Goal: Information Seeking & Learning: Learn about a topic

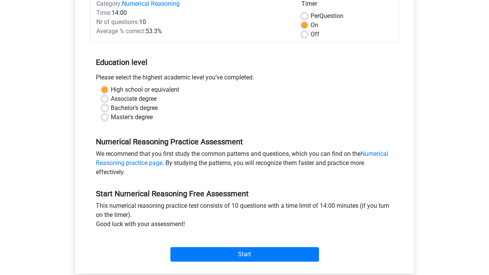
scroll to position [107, 0]
click at [279, 245] on div "Start" at bounding box center [244, 248] width 309 height 27
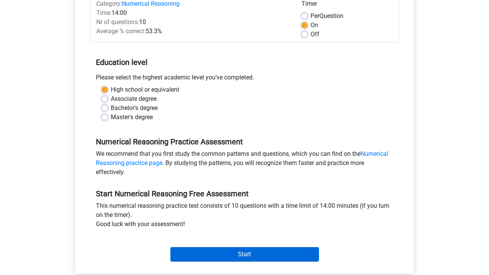
click at [279, 250] on input "Start" at bounding box center [245, 254] width 149 height 15
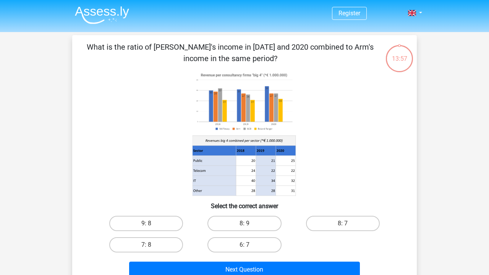
drag, startPoint x: 172, startPoint y: 247, endPoint x: 344, endPoint y: 214, distance: 174.9
click at [344, 214] on div "9: 8 8: 9 8: 7 7: 8 6: 7" at bounding box center [244, 234] width 295 height 43
click at [341, 222] on label "8: 7" at bounding box center [343, 223] width 74 height 15
click at [343, 224] on input "8: 7" at bounding box center [345, 226] width 5 height 5
radio input "true"
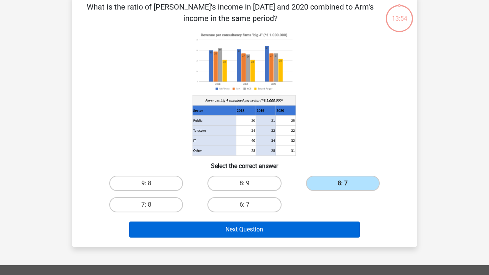
scroll to position [40, 0]
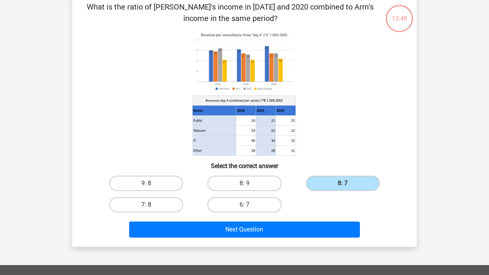
click at [143, 201] on label "7: 8" at bounding box center [146, 204] width 74 height 15
click at [146, 205] on input "7: 8" at bounding box center [148, 207] width 5 height 5
radio input "true"
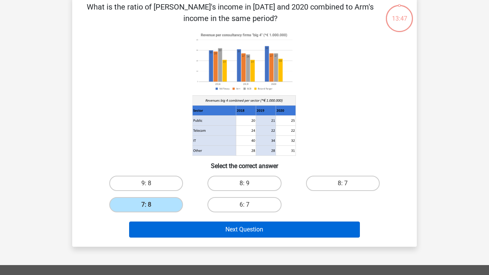
click at [179, 232] on button "Next Question" at bounding box center [244, 230] width 231 height 16
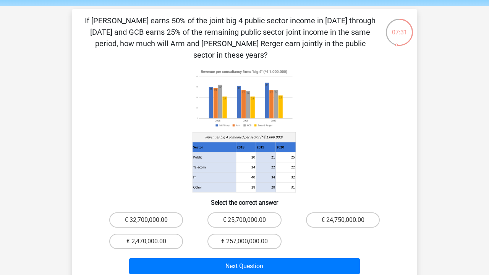
scroll to position [22, 0]
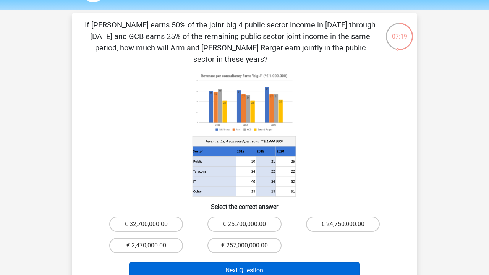
click at [223, 263] on button "Next Question" at bounding box center [244, 271] width 231 height 16
click at [237, 263] on button "Next Question" at bounding box center [244, 271] width 231 height 16
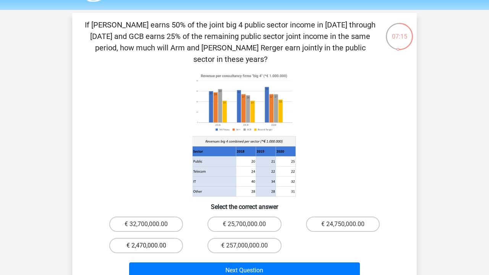
click at [136, 238] on label "€ 2,470,000.00" at bounding box center [146, 245] width 74 height 15
click at [146, 246] on input "€ 2,470,000.00" at bounding box center [148, 248] width 5 height 5
radio input "true"
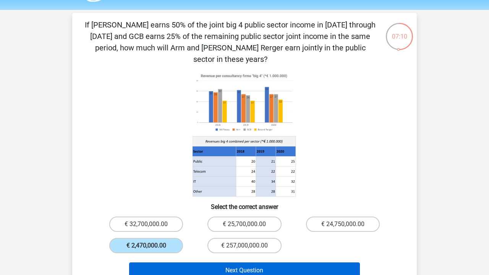
click at [166, 263] on button "Next Question" at bounding box center [244, 271] width 231 height 16
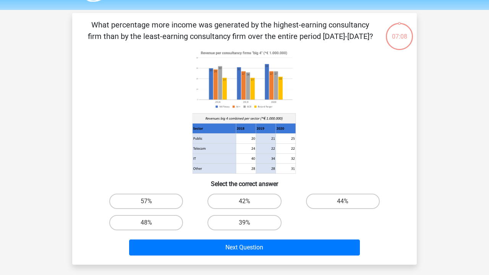
scroll to position [35, 0]
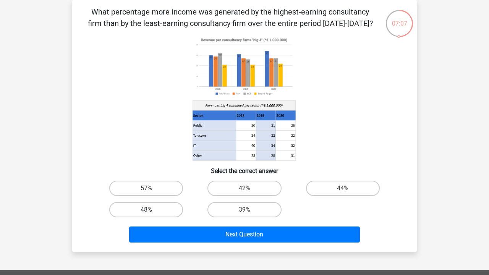
click at [165, 208] on label "48%" at bounding box center [146, 209] width 74 height 15
click at [151, 210] on input "48%" at bounding box center [148, 212] width 5 height 5
radio input "true"
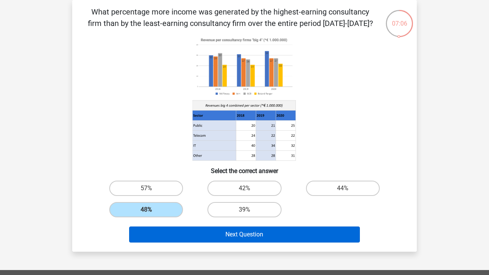
click at [174, 237] on button "Next Question" at bounding box center [244, 235] width 231 height 16
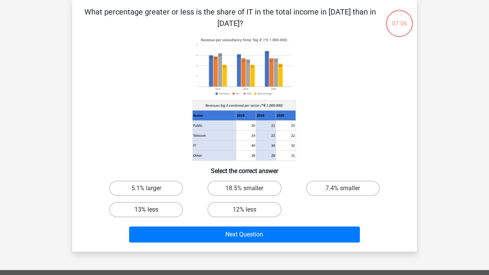
click at [163, 210] on label "13% less" at bounding box center [146, 209] width 74 height 15
click at [151, 210] on input "13% less" at bounding box center [148, 212] width 5 height 5
radio input "true"
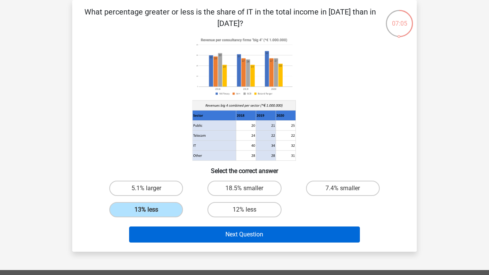
click at [164, 237] on button "Next Question" at bounding box center [244, 235] width 231 height 16
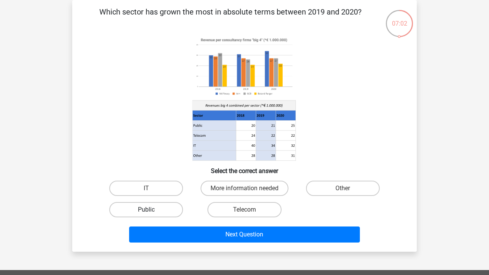
click at [163, 211] on label "Public" at bounding box center [146, 209] width 74 height 15
click at [151, 211] on input "Public" at bounding box center [148, 212] width 5 height 5
radio input "true"
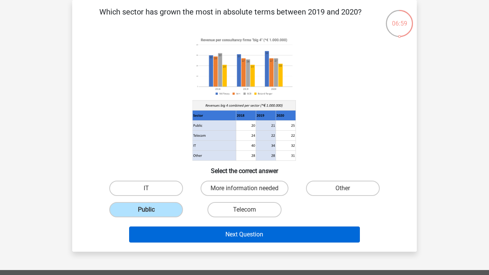
click at [171, 236] on button "Next Question" at bounding box center [244, 235] width 231 height 16
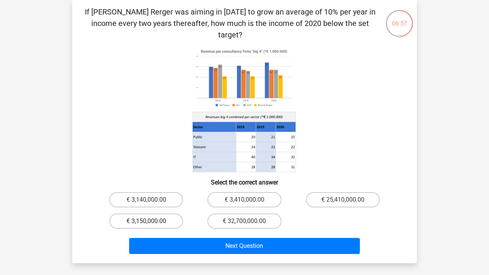
click at [167, 216] on label "€ 3,150,000.00" at bounding box center [146, 221] width 74 height 15
click at [151, 221] on input "€ 3,150,000.00" at bounding box center [148, 223] width 5 height 5
radio input "true"
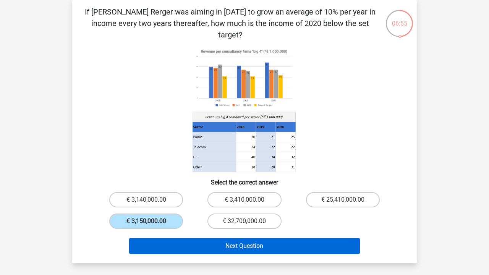
click at [168, 238] on button "Next Question" at bounding box center [244, 246] width 231 height 16
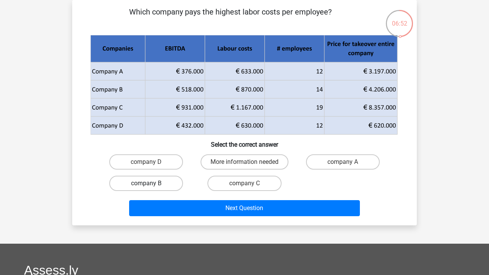
click at [152, 184] on label "company B" at bounding box center [146, 183] width 74 height 15
click at [151, 184] on input "company B" at bounding box center [148, 186] width 5 height 5
radio input "true"
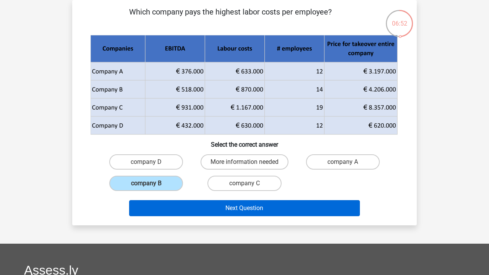
click at [156, 203] on button "Next Question" at bounding box center [244, 208] width 231 height 16
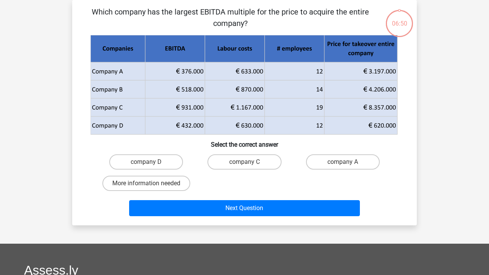
click at [150, 185] on input "More information needed" at bounding box center [148, 186] width 5 height 5
radio input "true"
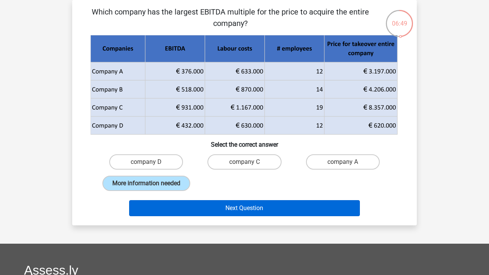
click at [161, 216] on button "Next Question" at bounding box center [244, 208] width 231 height 16
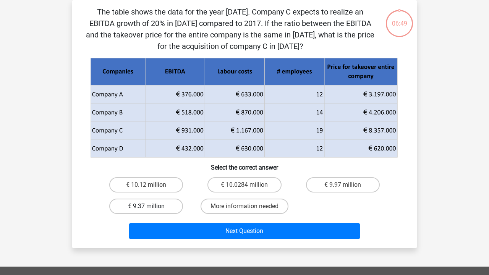
click at [158, 208] on label "€ 9.37 million" at bounding box center [146, 206] width 74 height 15
click at [151, 208] on input "€ 9.37 million" at bounding box center [148, 208] width 5 height 5
radio input "true"
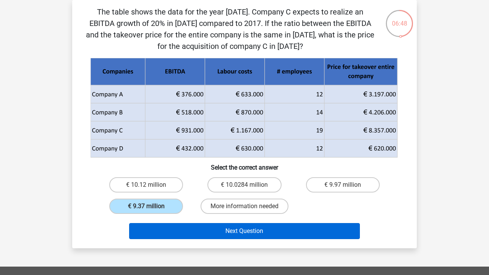
click at [168, 235] on button "Next Question" at bounding box center [244, 231] width 231 height 16
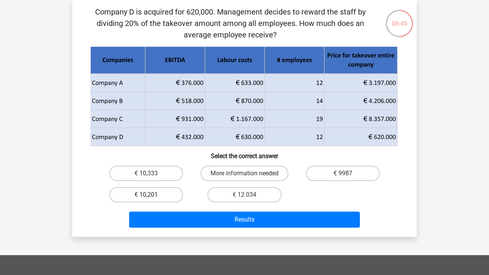
click at [163, 200] on label "€ 10,201" at bounding box center [146, 194] width 74 height 15
click at [151, 200] on input "€ 10,201" at bounding box center [148, 197] width 5 height 5
radio input "true"
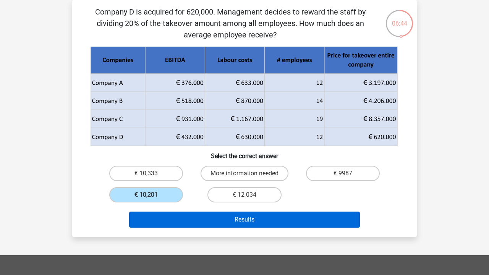
click at [174, 223] on button "Results" at bounding box center [244, 220] width 231 height 16
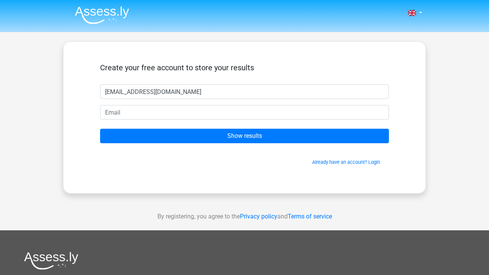
type input "[EMAIL_ADDRESS][DOMAIN_NAME]"
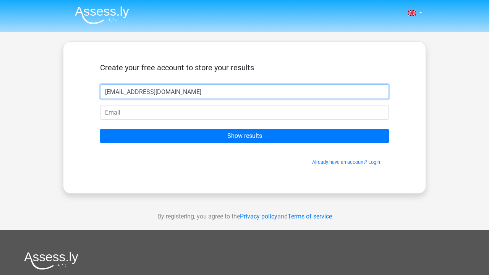
drag, startPoint x: 174, startPoint y: 94, endPoint x: 57, endPoint y: 93, distance: 116.6
click at [57, 93] on div "Nederlands English" at bounding box center [244, 216] width 489 height 432
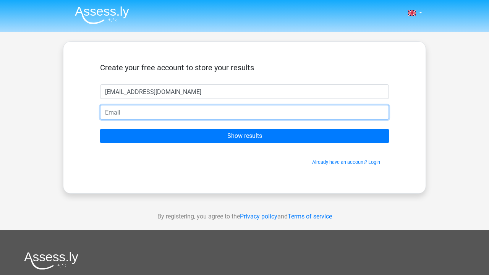
click at [134, 108] on input "email" at bounding box center [244, 112] width 289 height 15
paste input "[EMAIL_ADDRESS][DOMAIN_NAME]"
type input "[EMAIL_ADDRESS][DOMAIN_NAME]"
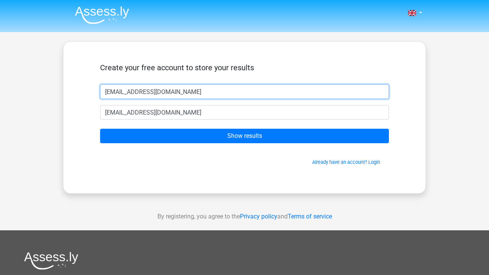
drag, startPoint x: 181, startPoint y: 85, endPoint x: 34, endPoint y: 88, distance: 146.8
click at [32, 88] on div "Nederlands English" at bounding box center [244, 216] width 489 height 432
drag, startPoint x: 169, startPoint y: 89, endPoint x: 22, endPoint y: 89, distance: 147.2
click at [25, 89] on div "Nederlands English" at bounding box center [244, 216] width 489 height 432
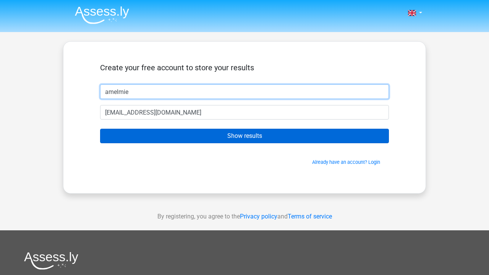
type input "amelmie"
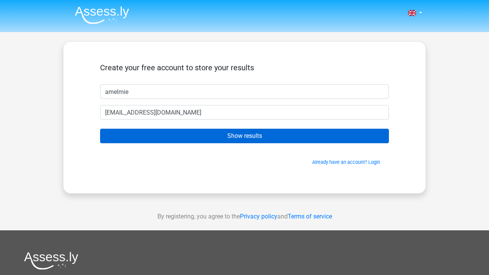
click at [169, 131] on input "Show results" at bounding box center [244, 136] width 289 height 15
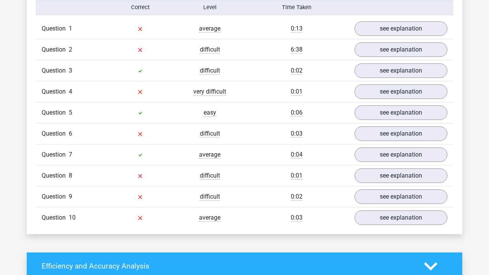
scroll to position [624, 0]
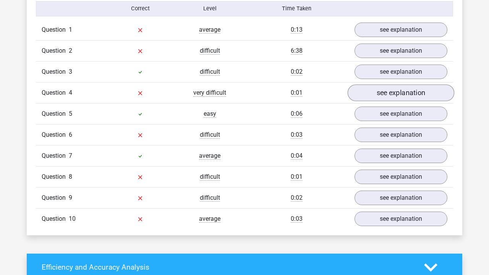
click at [402, 96] on link "see explanation" at bounding box center [401, 92] width 107 height 17
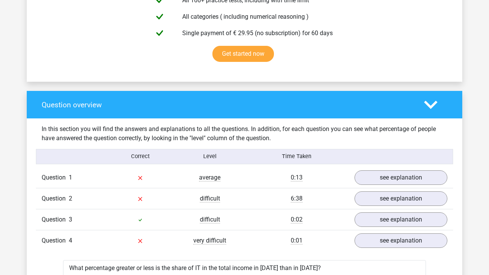
scroll to position [517, 0]
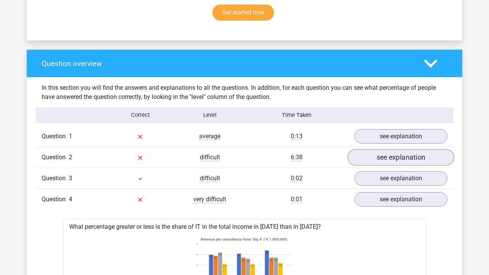
click at [395, 156] on link "see explanation" at bounding box center [401, 157] width 107 height 17
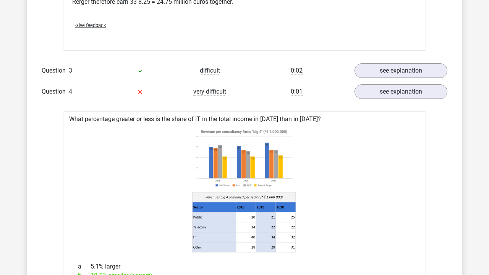
scroll to position [952, 0]
click at [390, 83] on link "see explanation" at bounding box center [401, 91] width 107 height 17
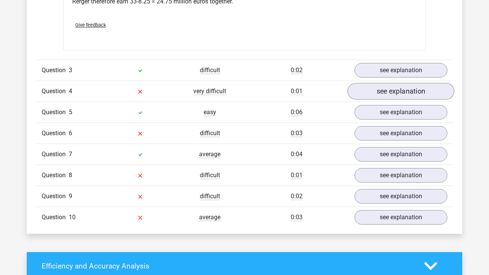
click at [390, 83] on link "see explanation" at bounding box center [401, 91] width 107 height 17
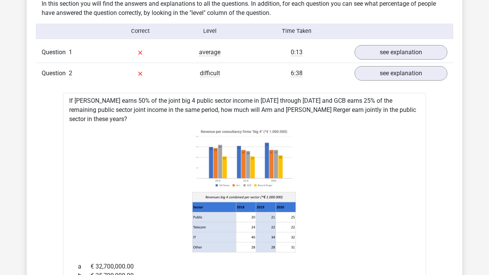
scroll to position [515, 0]
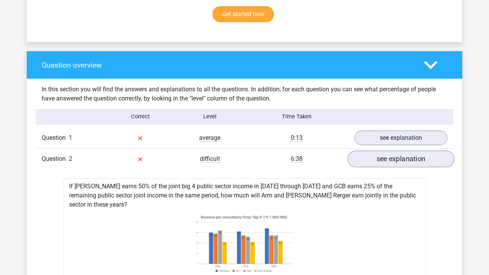
click at [394, 152] on link "see explanation" at bounding box center [401, 159] width 107 height 17
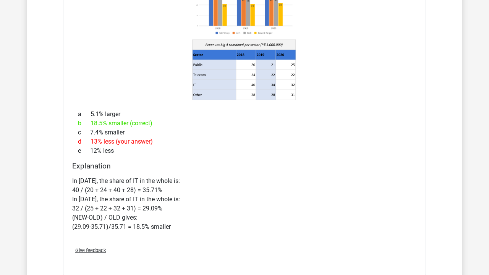
scroll to position [776, 0]
